Goal: Transaction & Acquisition: Subscribe to service/newsletter

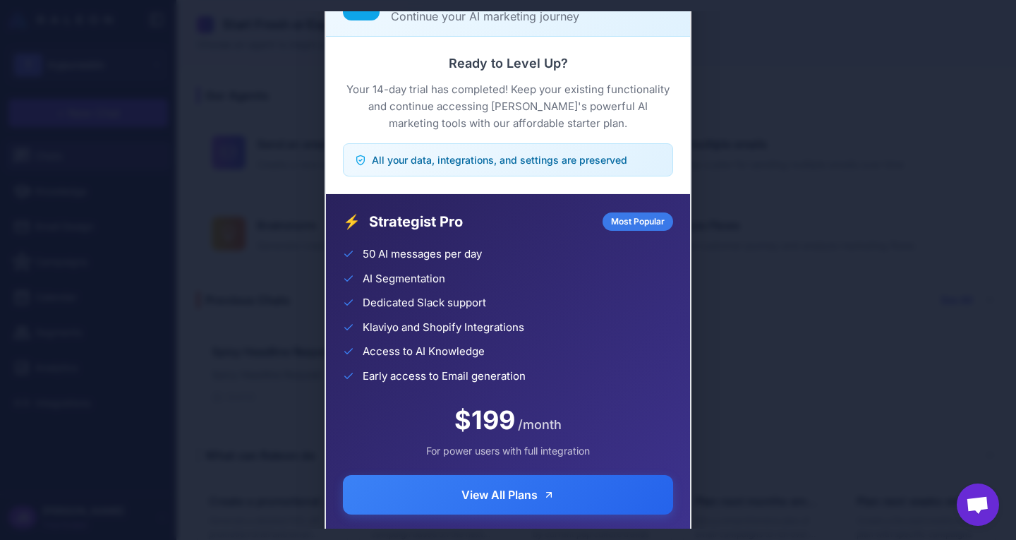
drag, startPoint x: 544, startPoint y: 18, endPoint x: 541, endPoint y: 47, distance: 28.4
click at [541, 47] on div "Trial Complete Continue your AI marketing journey Ready to Level Up? Your 14-da…" at bounding box center [508, 269] width 367 height 617
click at [699, 190] on div "Trial Complete Continue your AI marketing journey Ready to Level Up? Your 14-da…" at bounding box center [508, 269] width 1016 height 517
click at [560, 18] on p "Continue your AI marketing journey" at bounding box center [532, 16] width 282 height 17
drag, startPoint x: 560, startPoint y: 18, endPoint x: 560, endPoint y: 76, distance: 57.9
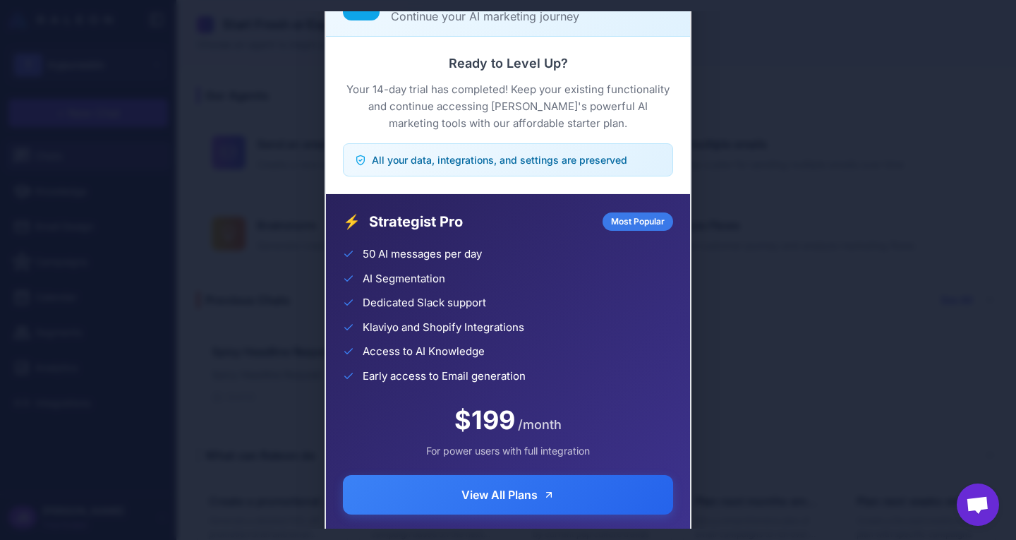
click at [560, 76] on div "Trial Complete Continue your AI marketing journey Ready to Level Up? Your 14-da…" at bounding box center [508, 269] width 367 height 617
drag, startPoint x: 652, startPoint y: 11, endPoint x: 653, endPoint y: 80, distance: 69.9
click at [176, 80] on div "**********" at bounding box center [88, 270] width 176 height 540
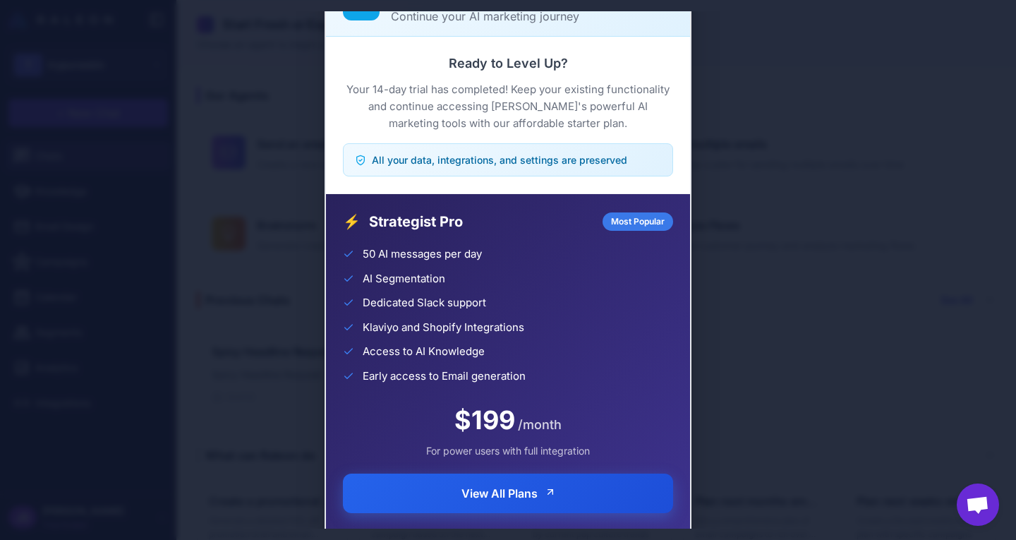
click at [517, 490] on span "View All Plans" at bounding box center [500, 493] width 76 height 17
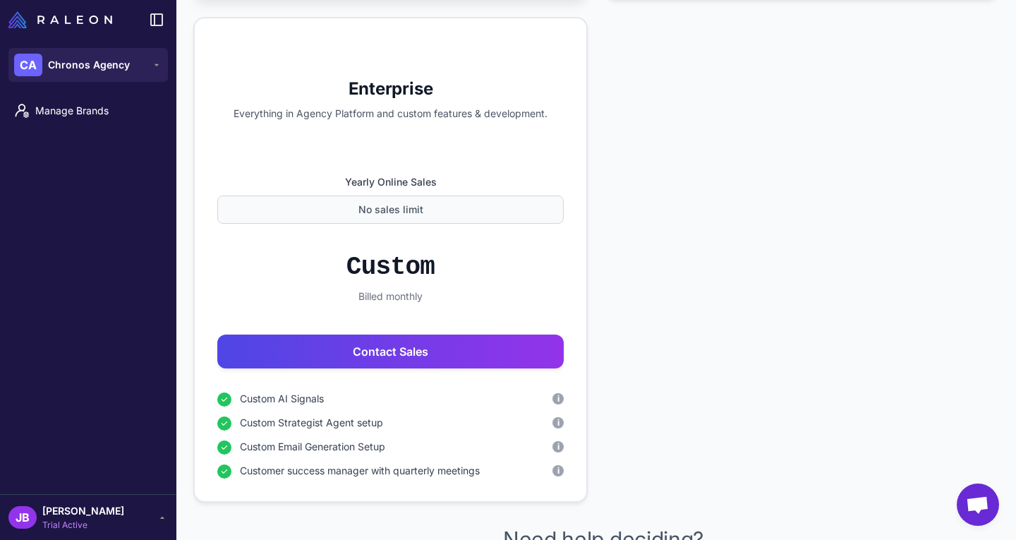
scroll to position [1369, 0]
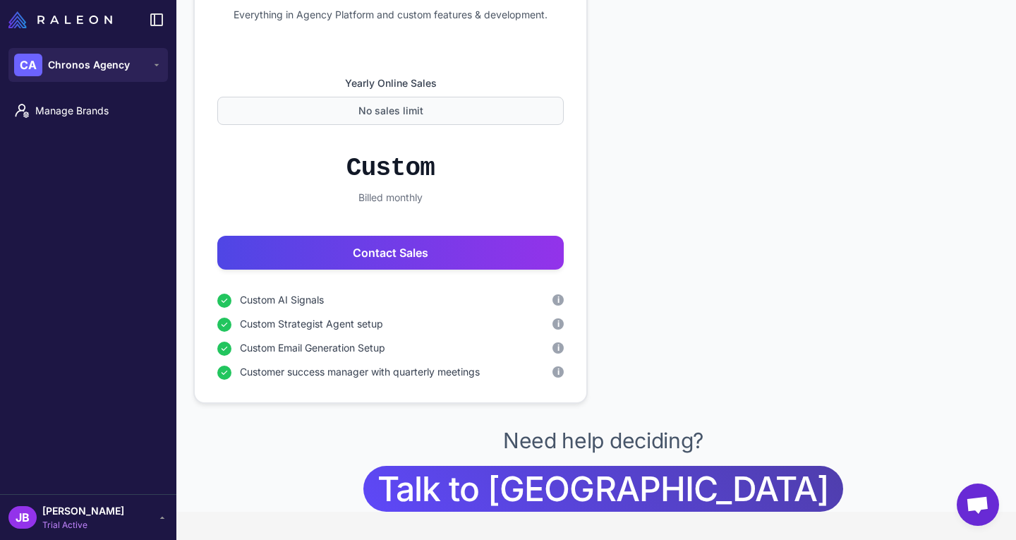
click at [164, 515] on icon at bounding box center [162, 517] width 11 height 11
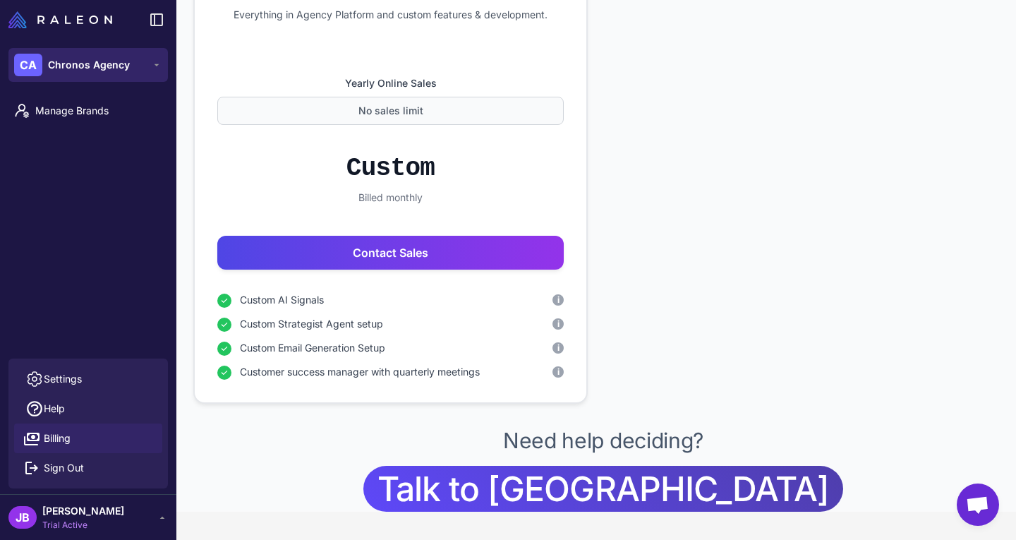
click at [140, 65] on button "CA Chronos Agency" at bounding box center [87, 65] width 159 height 34
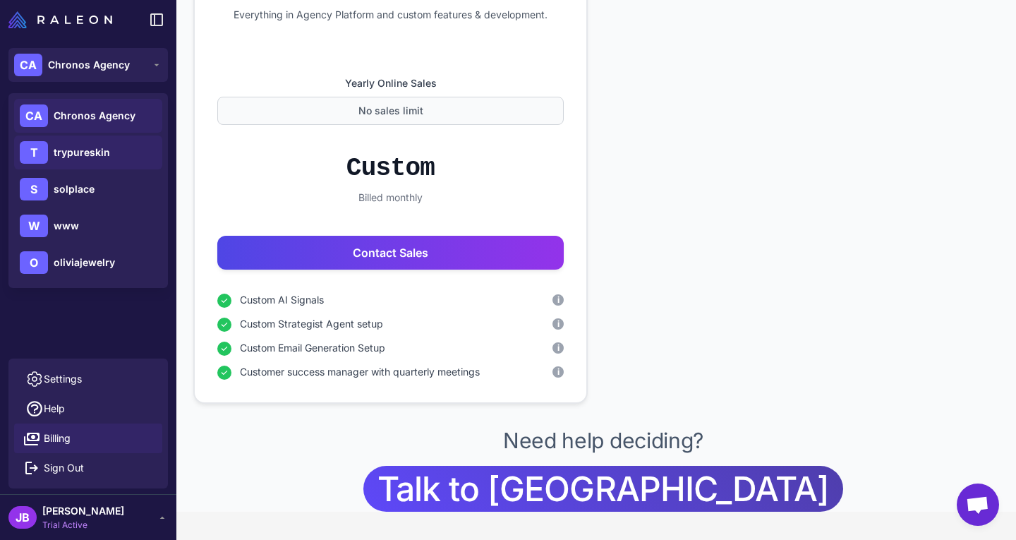
click at [84, 151] on span "trypureskin" at bounding box center [82, 153] width 56 height 16
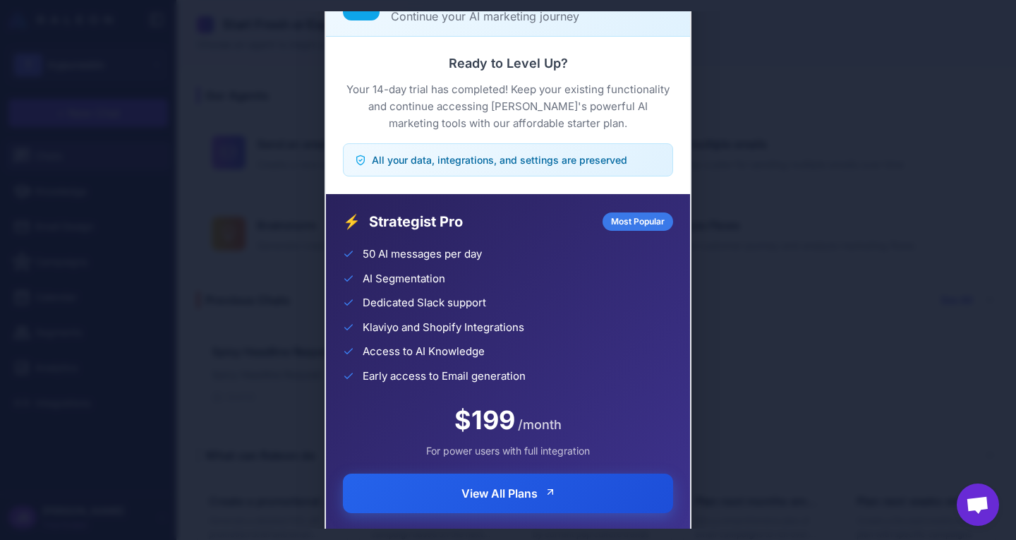
click at [618, 504] on button "View All Plans" at bounding box center [508, 494] width 330 height 40
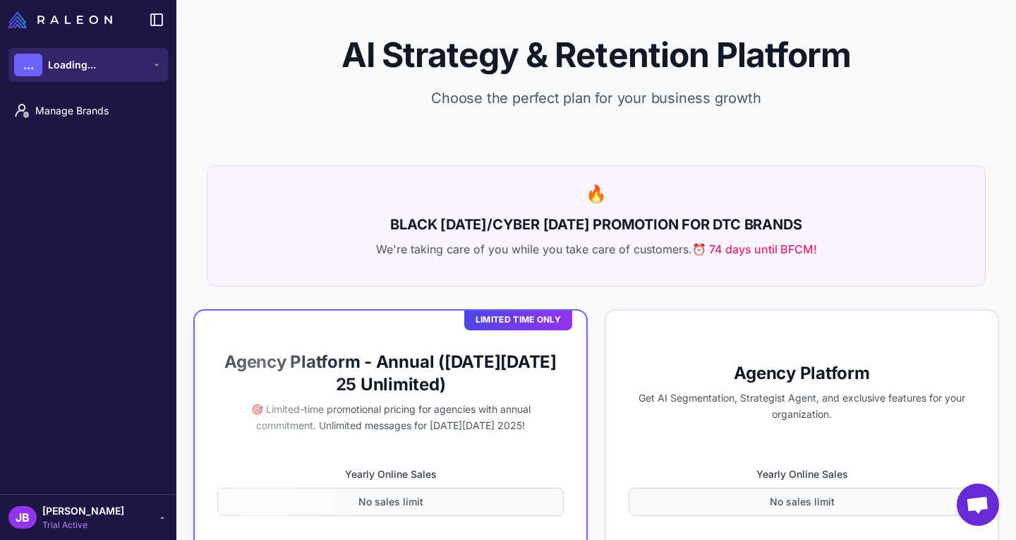
click at [129, 72] on button "... Loading..." at bounding box center [87, 65] width 159 height 34
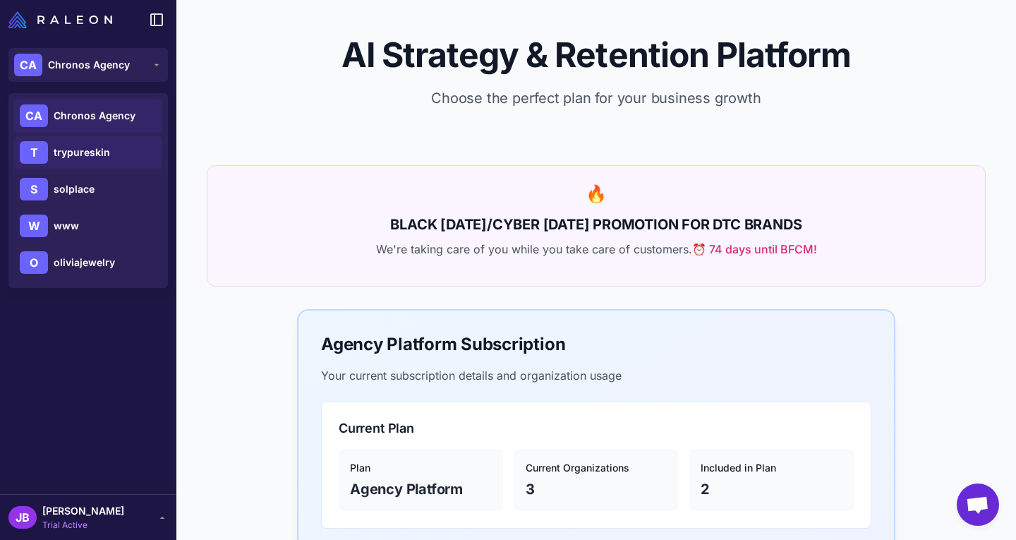
click at [95, 163] on div "T trypureskin" at bounding box center [88, 152] width 148 height 34
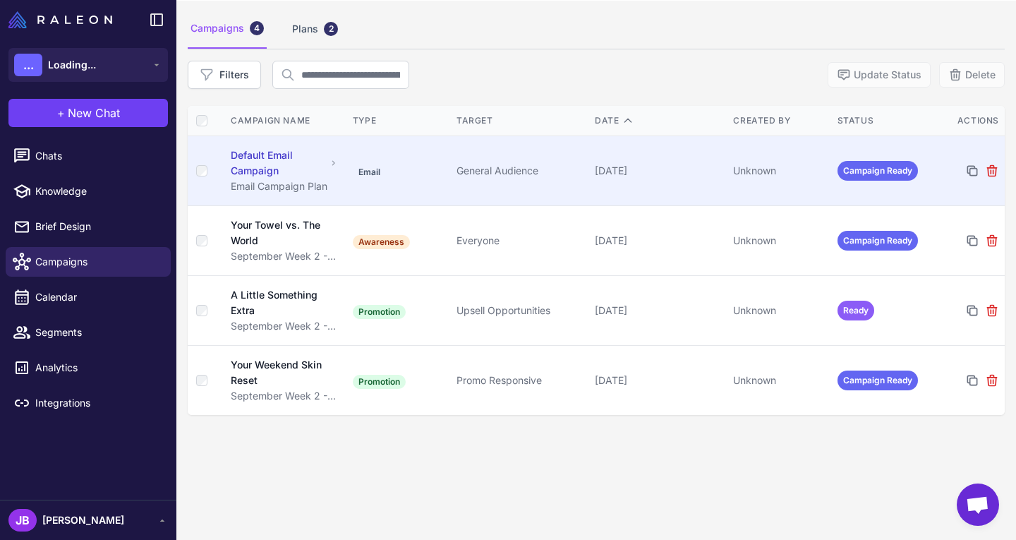
scroll to position [82, 0]
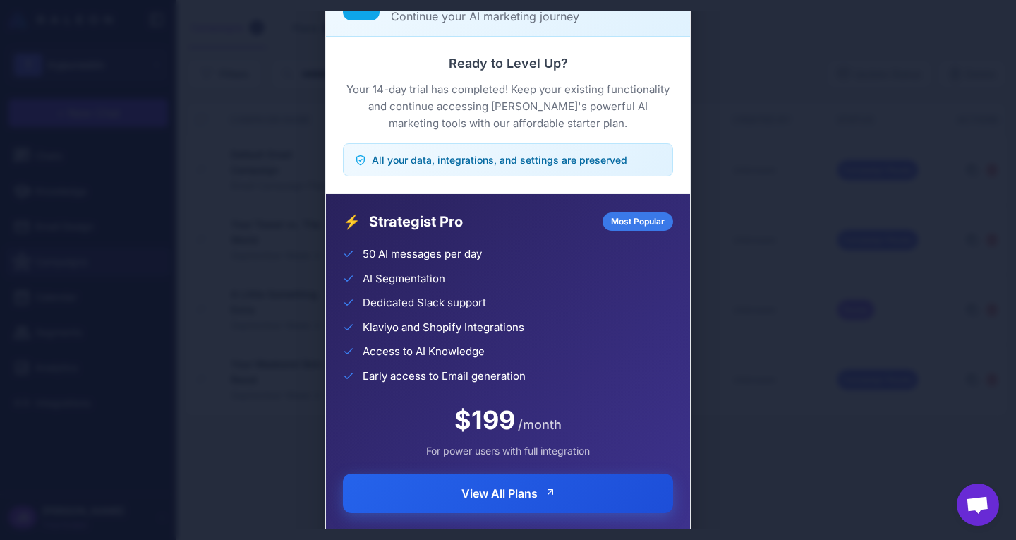
click at [601, 498] on button "View All Plans" at bounding box center [508, 494] width 330 height 40
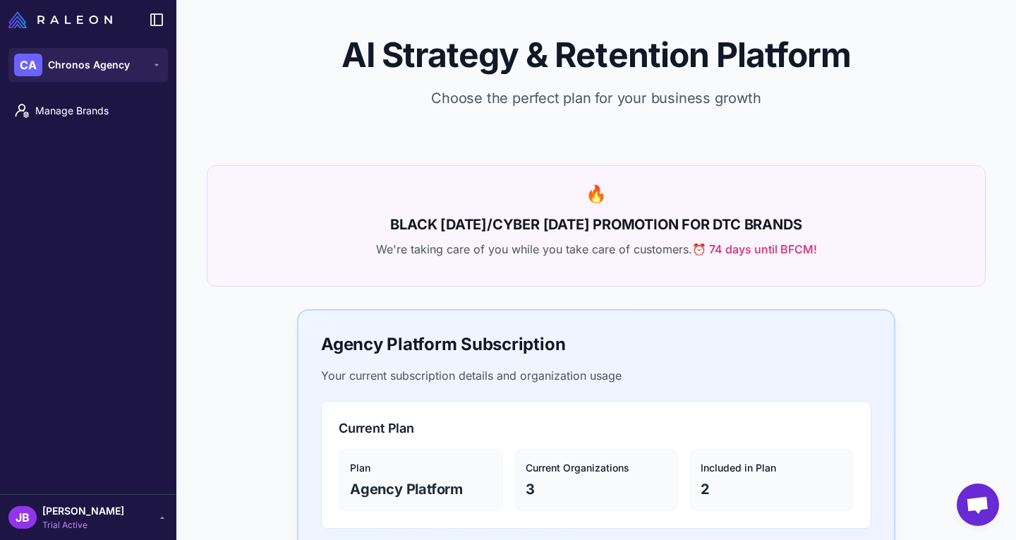
click at [977, 25] on div "AI Strategy & Retention Platform Choose the perfect plan for your business grow…" at bounding box center [596, 82] width 840 height 165
click at [111, 64] on span "Chronos Agency" at bounding box center [89, 65] width 82 height 16
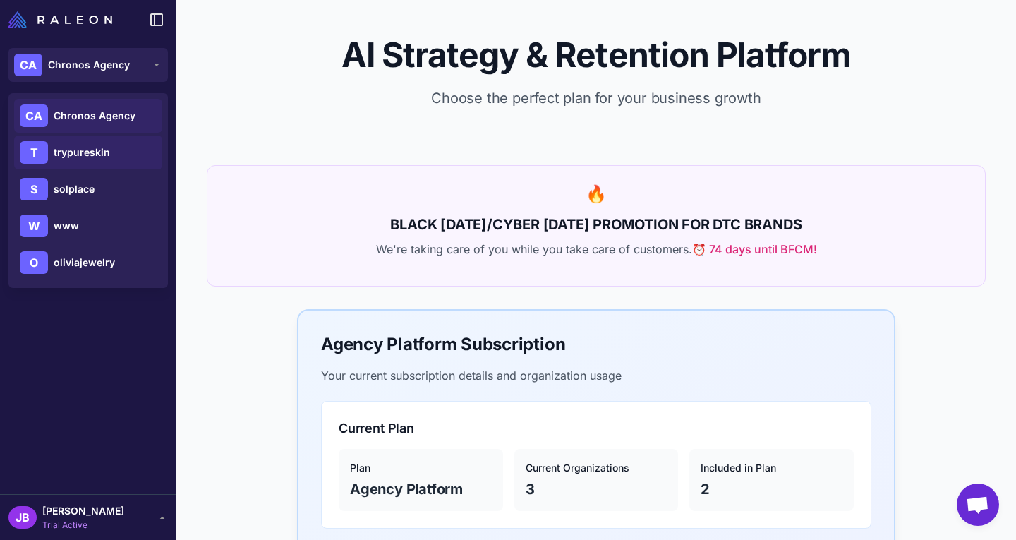
click at [98, 162] on div "T trypureskin" at bounding box center [88, 152] width 148 height 34
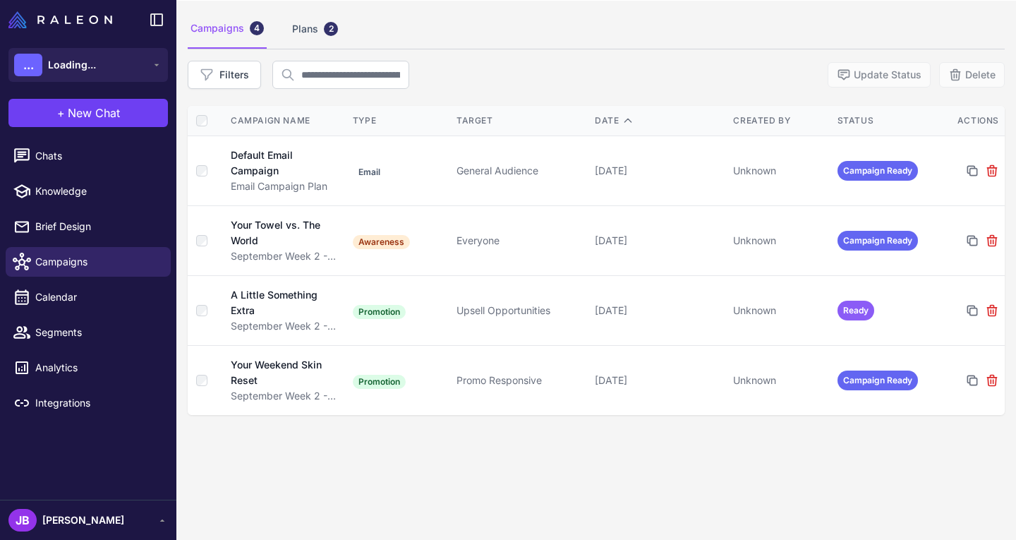
scroll to position [82, 0]
